Goal: Find specific page/section: Find specific page/section

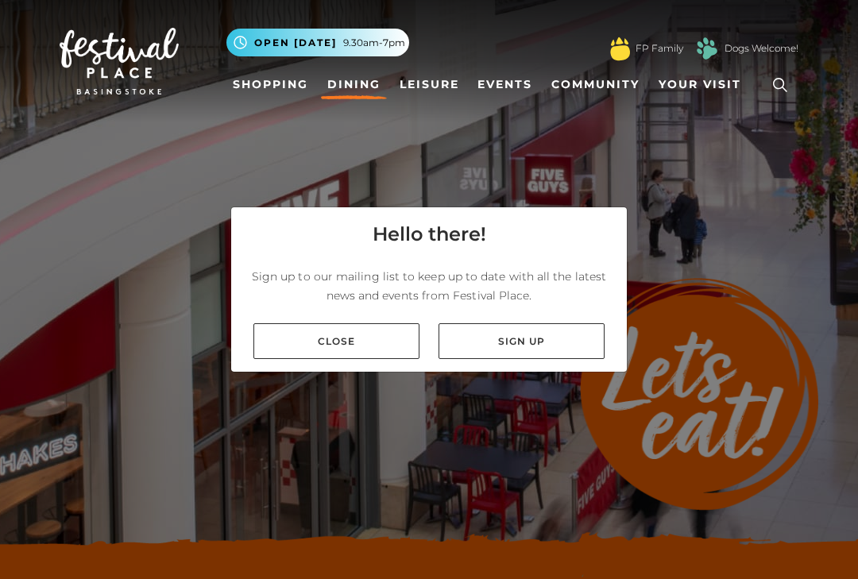
click at [392, 359] on link "Close" at bounding box center [337, 341] width 166 height 36
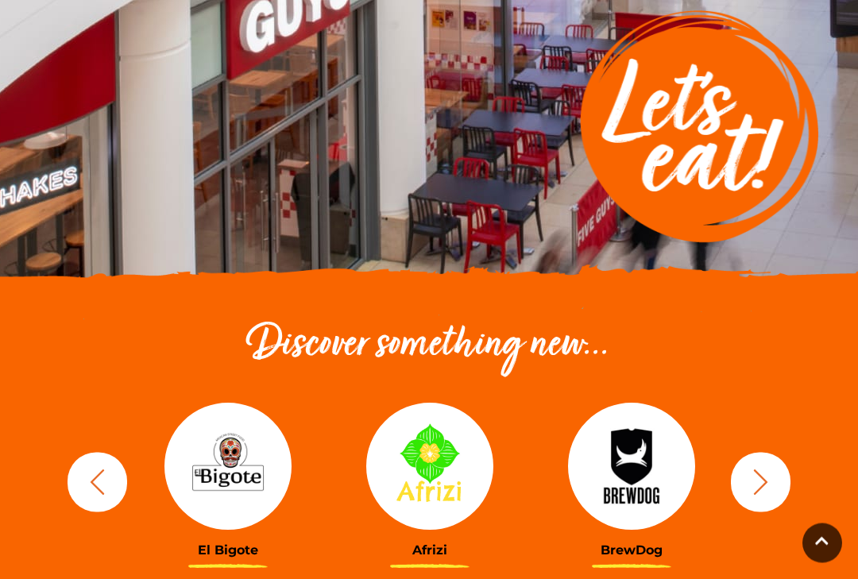
scroll to position [269, 0]
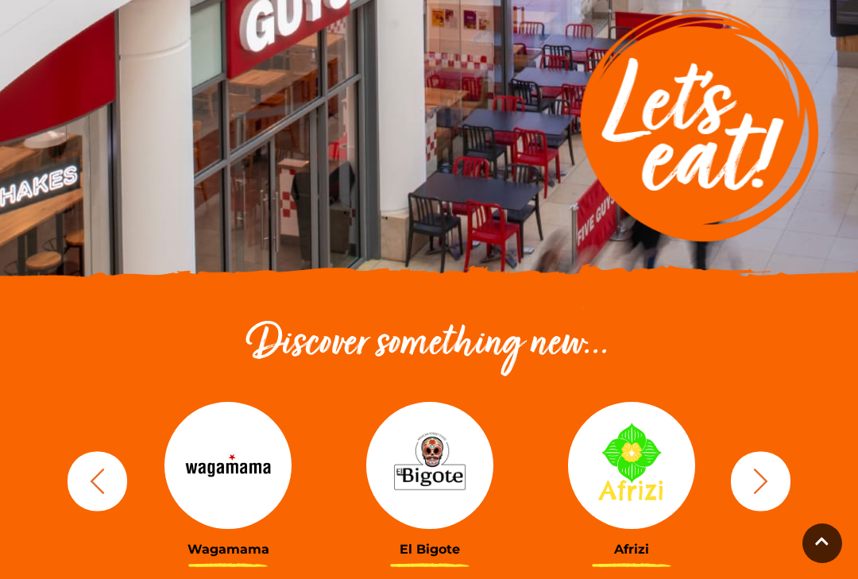
click at [447, 477] on img at bounding box center [429, 465] width 127 height 127
click at [441, 455] on img at bounding box center [429, 465] width 127 height 127
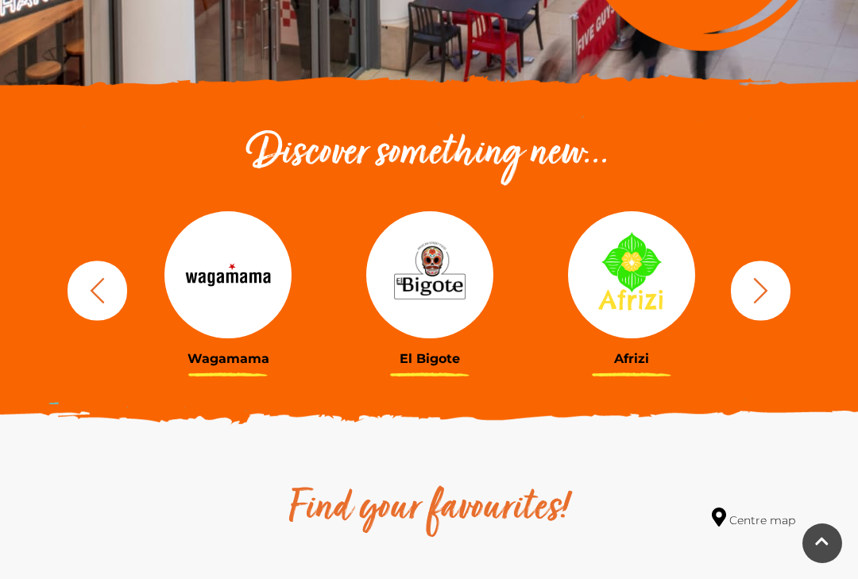
click at [768, 296] on icon "button" at bounding box center [760, 290] width 29 height 29
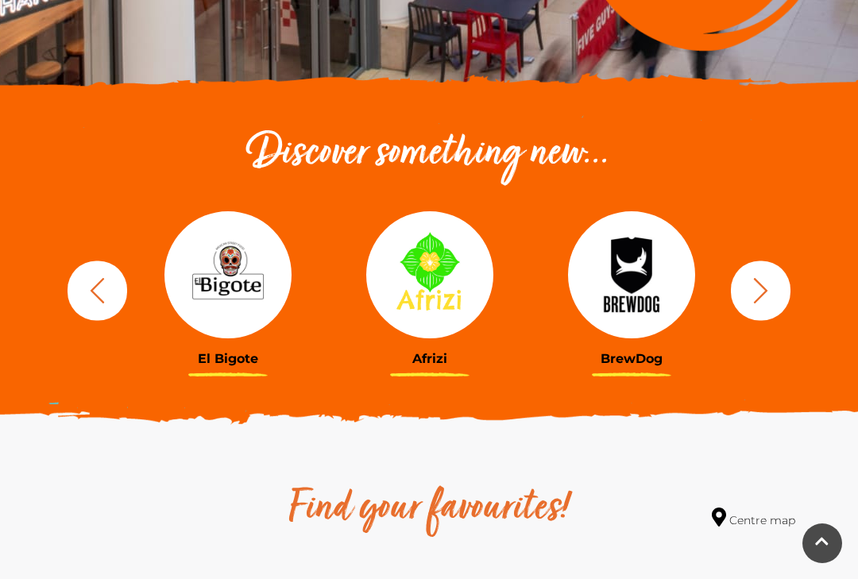
click at [775, 288] on icon "button" at bounding box center [760, 290] width 29 height 29
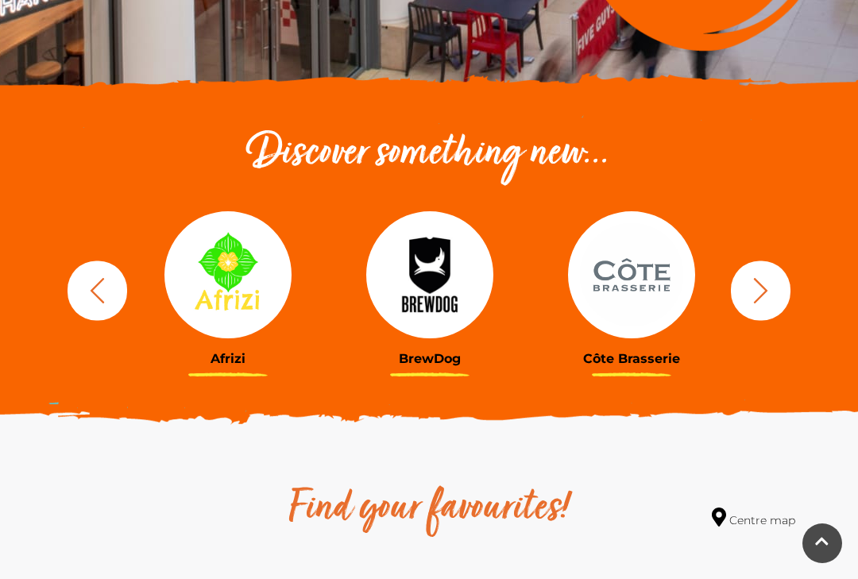
click at [772, 300] on icon "button" at bounding box center [760, 290] width 29 height 29
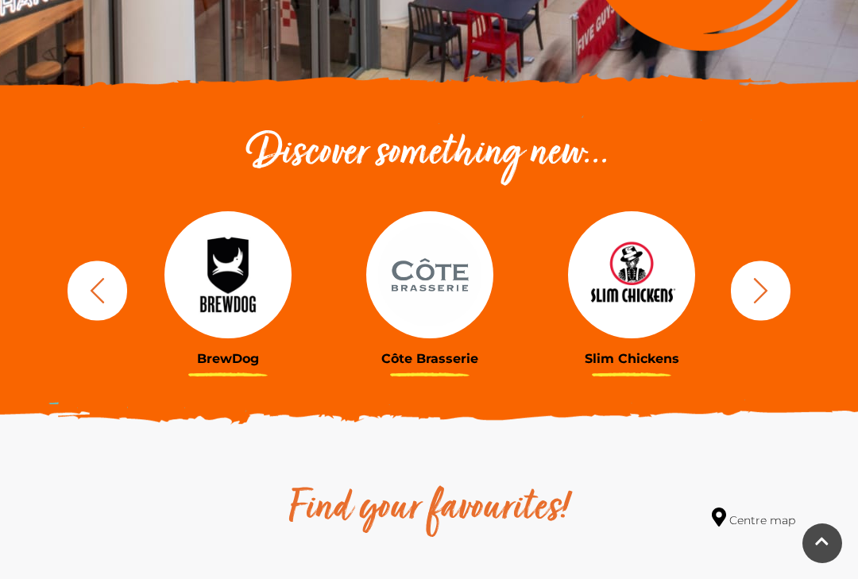
click at [781, 300] on button "button" at bounding box center [761, 291] width 60 height 60
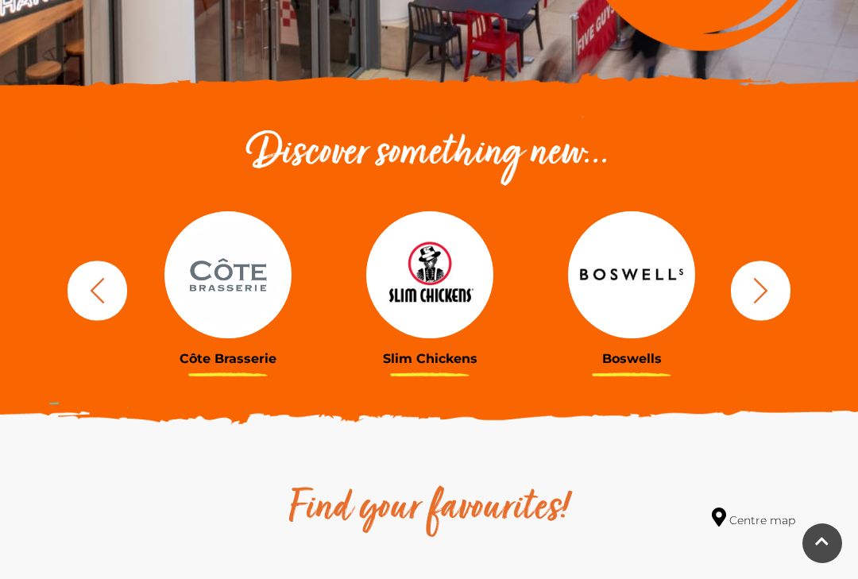
click at [659, 291] on img at bounding box center [631, 274] width 127 height 127
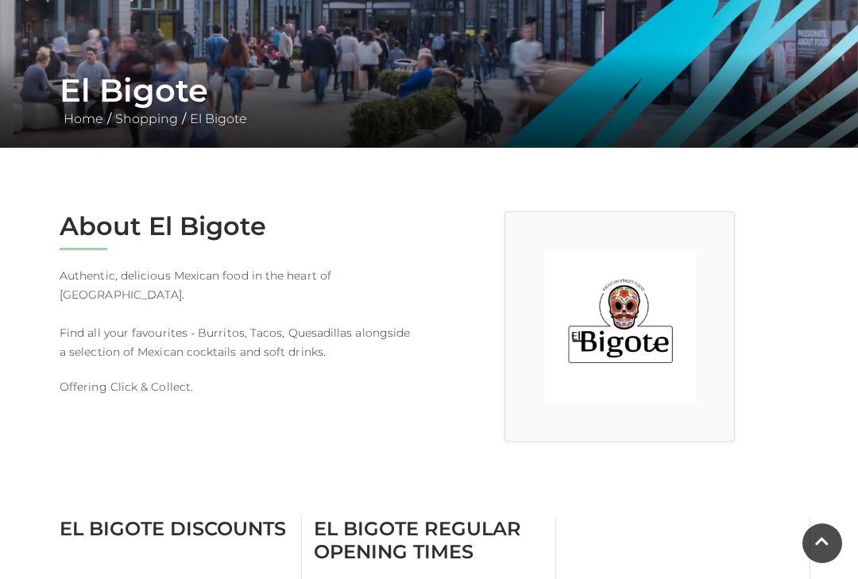
scroll to position [249, 0]
